Goal: Find specific page/section: Locate item on page

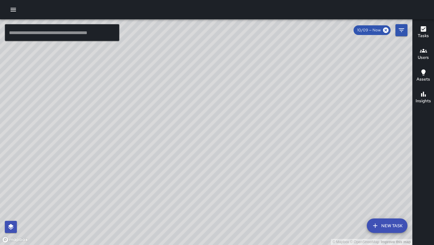
drag, startPoint x: 383, startPoint y: 81, endPoint x: 261, endPoint y: 178, distance: 156.7
click at [261, 178] on div "© Mapbox © OpenStreetMap Improve this map" at bounding box center [206, 131] width 412 height 225
drag, startPoint x: 331, startPoint y: 87, endPoint x: 279, endPoint y: 163, distance: 91.8
click at [279, 163] on div "© Mapbox © OpenStreetMap Improve this map" at bounding box center [206, 131] width 412 height 225
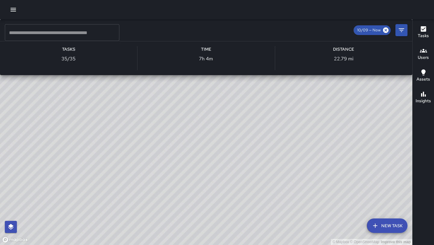
click at [278, 135] on div "© Mapbox © OpenStreetMap Improve this map S1 Sierra 11 Supervisor Tasks 35 / 35…" at bounding box center [206, 131] width 412 height 225
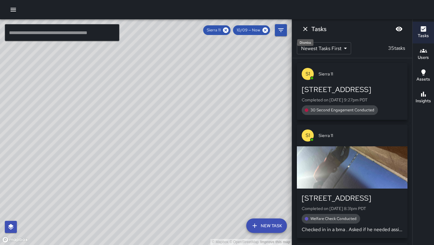
click at [303, 28] on icon "Dismiss" at bounding box center [305, 28] width 7 height 7
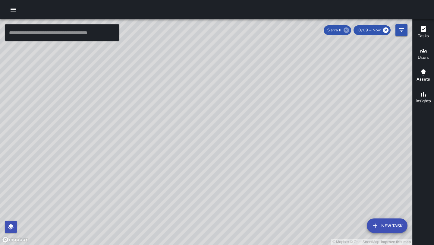
click at [346, 30] on icon at bounding box center [345, 29] width 5 height 5
click at [95, 33] on input "text" at bounding box center [62, 32] width 114 height 17
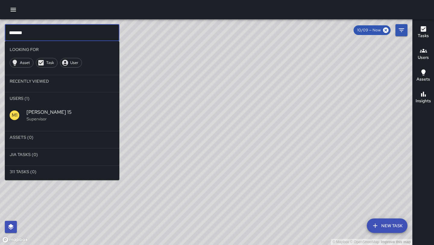
type input "*******"
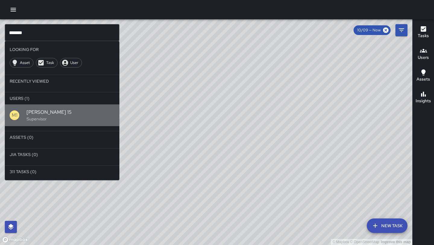
click at [63, 107] on div "M1 [PERSON_NAME] 15 Supervisor" at bounding box center [62, 115] width 114 height 22
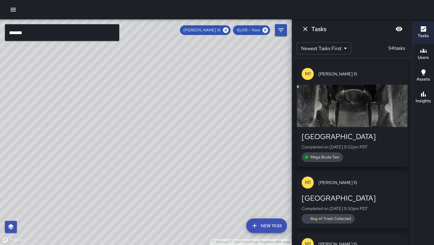
drag, startPoint x: 147, startPoint y: 195, endPoint x: 165, endPoint y: 87, distance: 109.9
click at [165, 87] on div "© Mapbox © OpenStreetMap Improve this map" at bounding box center [146, 131] width 292 height 225
click at [226, 31] on icon at bounding box center [225, 30] width 7 height 7
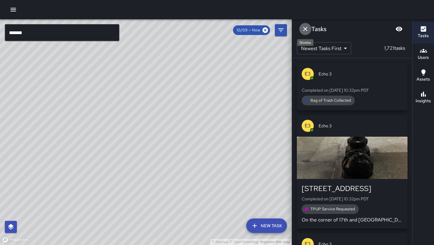
click at [307, 30] on icon "Dismiss" at bounding box center [305, 28] width 7 height 7
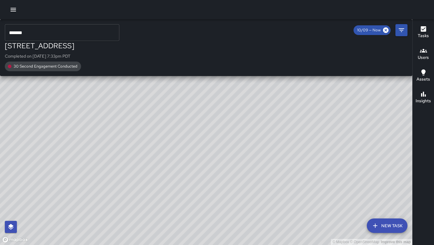
drag, startPoint x: 226, startPoint y: 73, endPoint x: 147, endPoint y: 163, distance: 120.2
click at [147, 163] on div "© Mapbox © OpenStreetMap Improve this map S9 Sierra [GEOGRAPHIC_DATA][STREET_AD…" at bounding box center [206, 131] width 412 height 225
